Goal: Find specific page/section: Find specific page/section

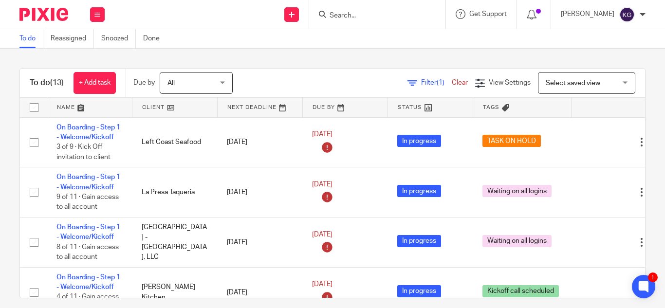
click at [390, 13] on input "Search" at bounding box center [372, 16] width 88 height 9
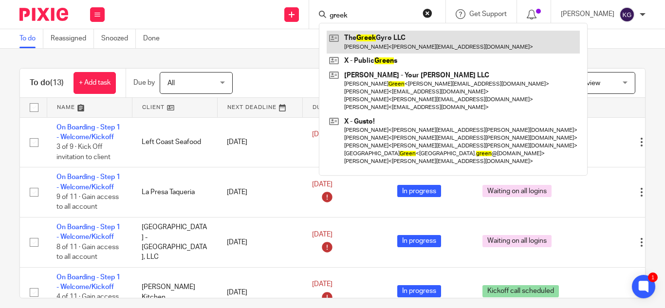
type input "greek"
click at [390, 38] on link at bounding box center [452, 42] width 253 height 22
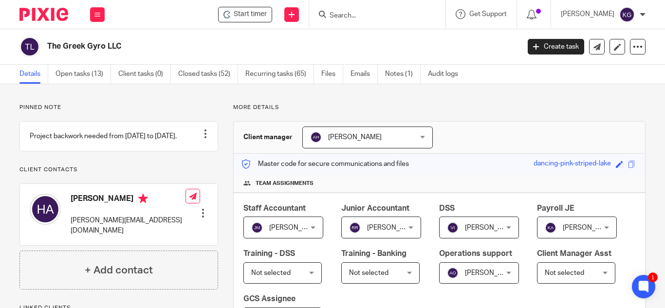
scroll to position [341, 0]
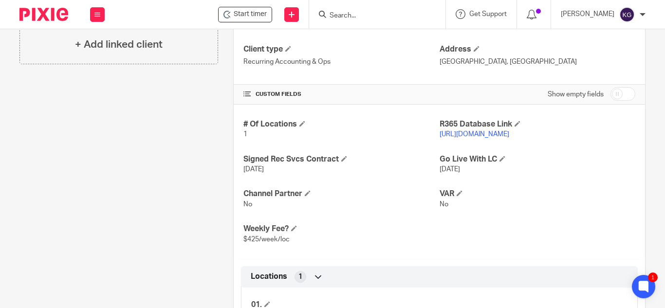
click at [484, 135] on link "https://napoli.restaurant365.com/" at bounding box center [474, 134] width 70 height 7
click at [536, 12] on icon at bounding box center [531, 15] width 10 height 10
